Goal: Task Accomplishment & Management: Manage account settings

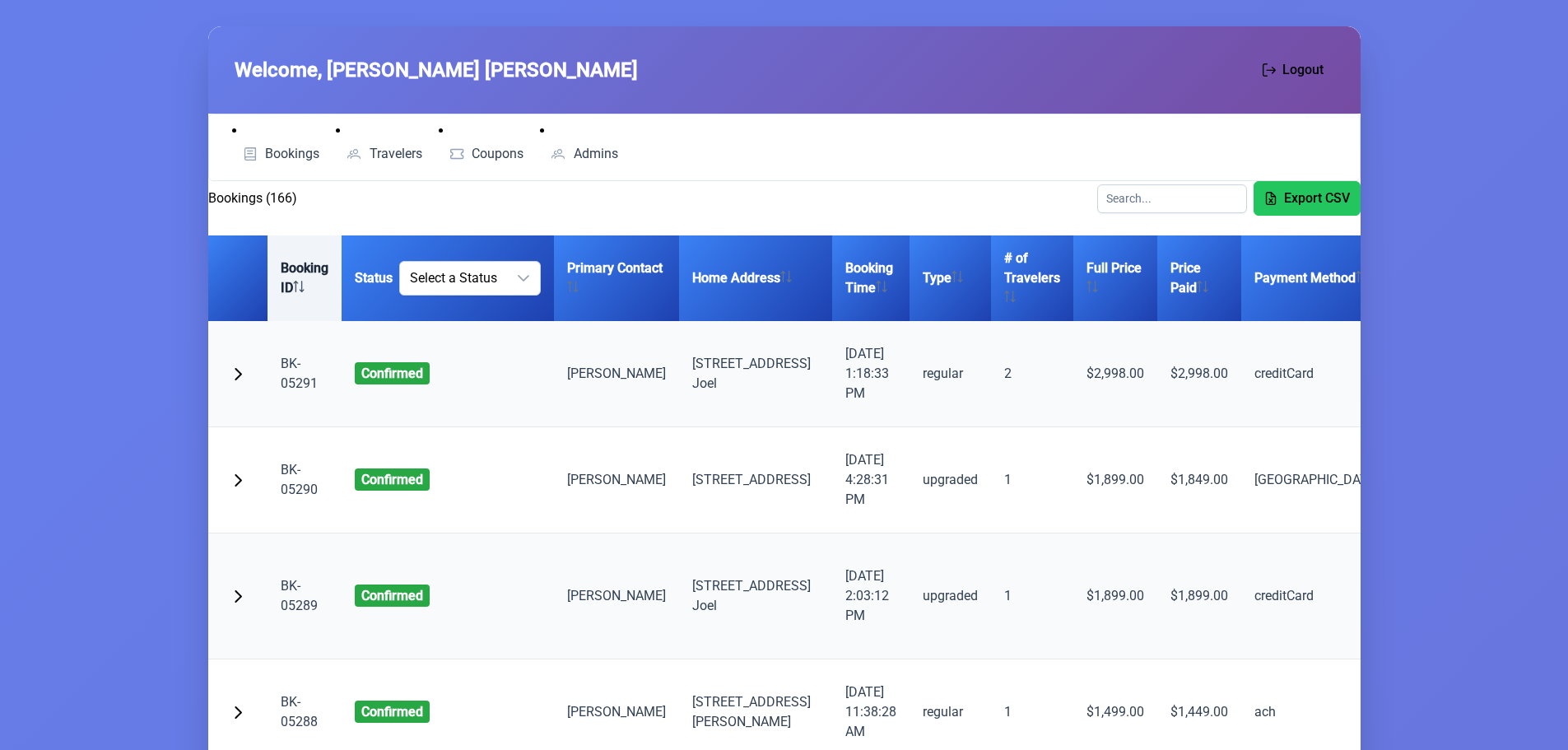
click at [294, 268] on th "Booking ID" at bounding box center [305, 278] width 74 height 86
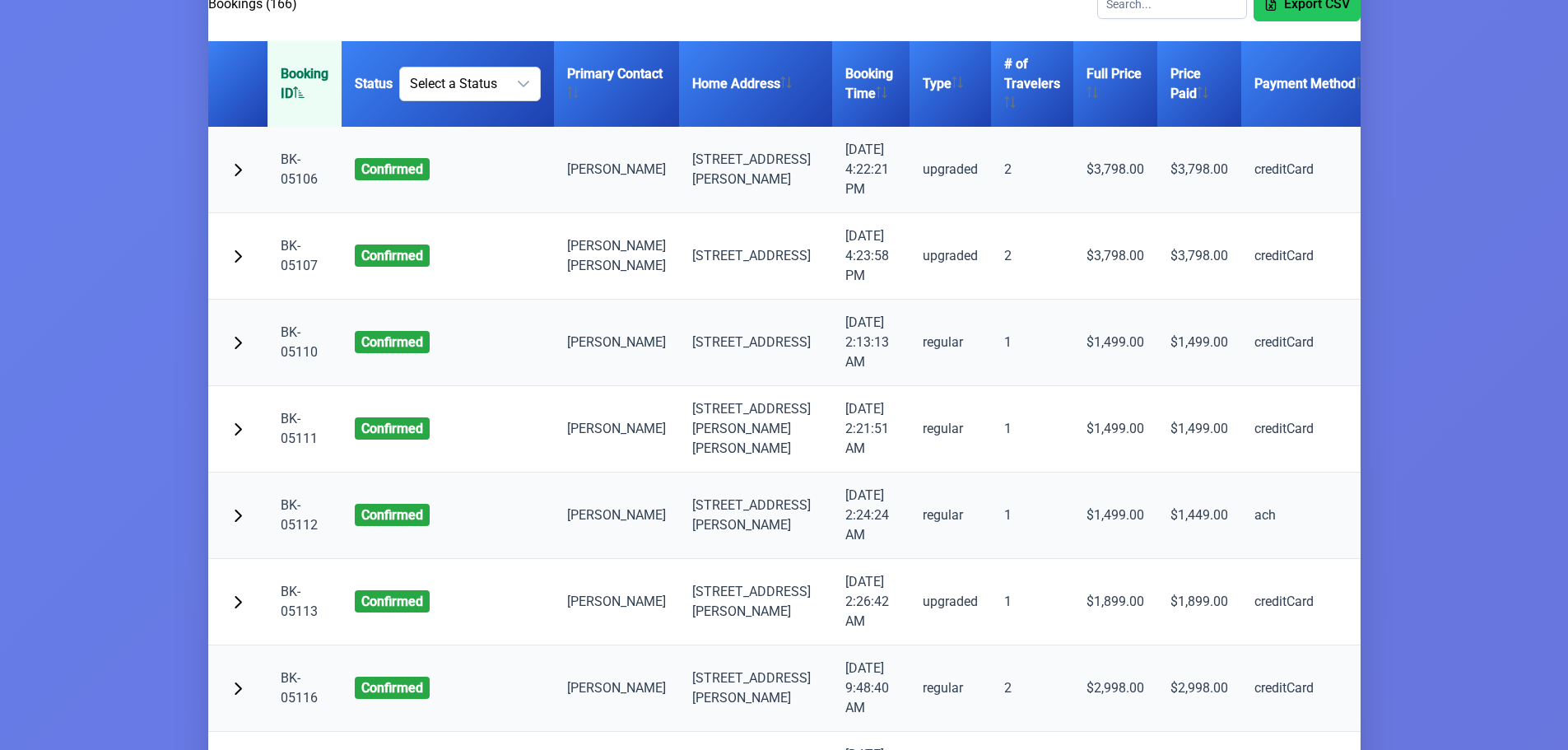
scroll to position [164, 0]
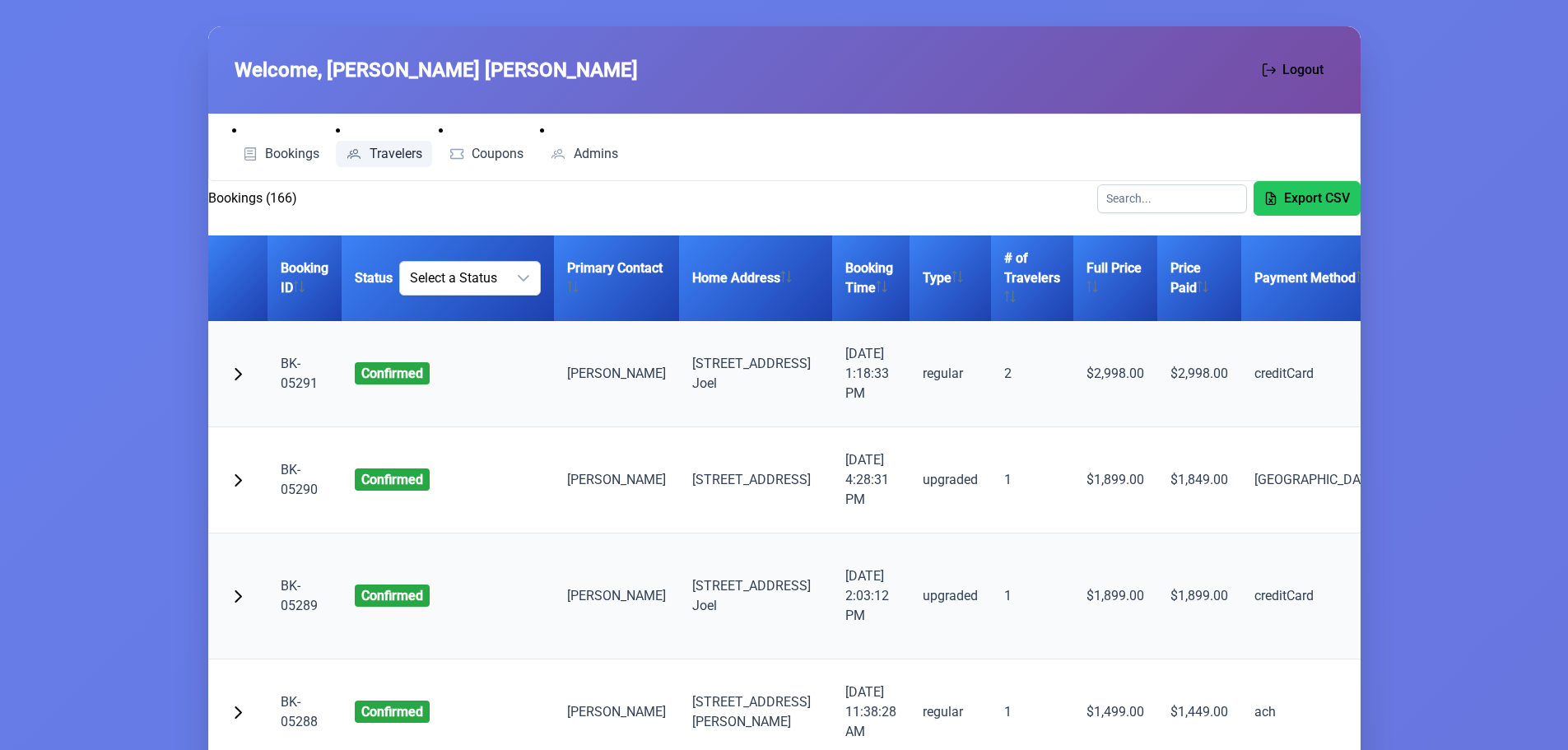
click at [402, 145] on link "Travelers" at bounding box center [383, 153] width 97 height 26
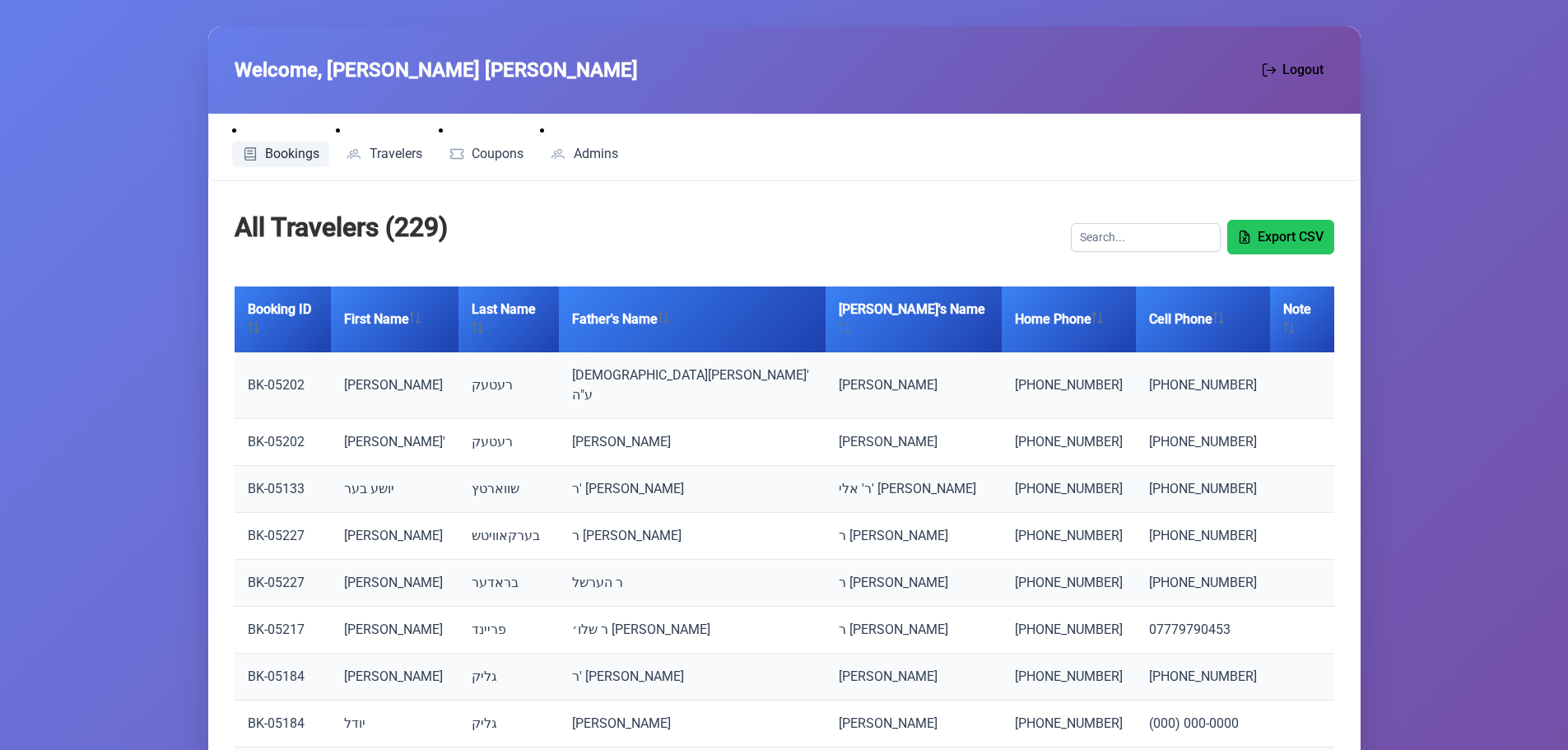
click at [294, 148] on span "Bookings" at bounding box center [292, 153] width 55 height 13
